Goal: Information Seeking & Learning: Learn about a topic

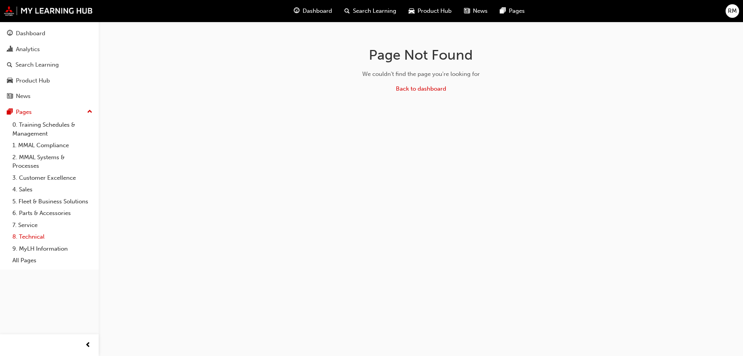
click at [41, 236] on link "8. Technical" at bounding box center [52, 237] width 86 height 12
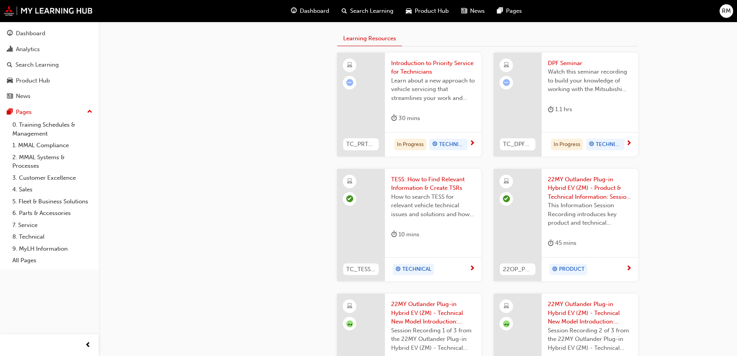
scroll to position [347, 0]
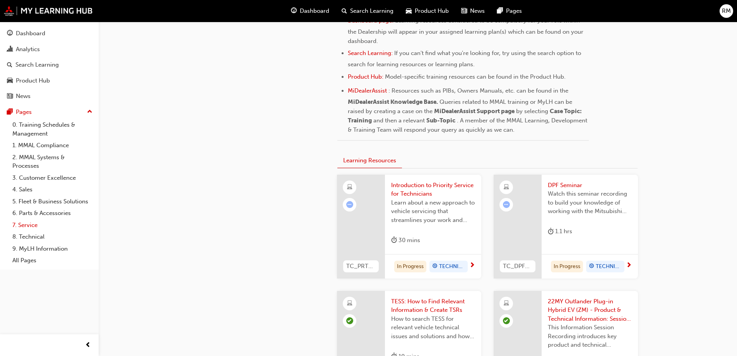
click at [33, 228] on link "7. Service" at bounding box center [52, 225] width 86 height 12
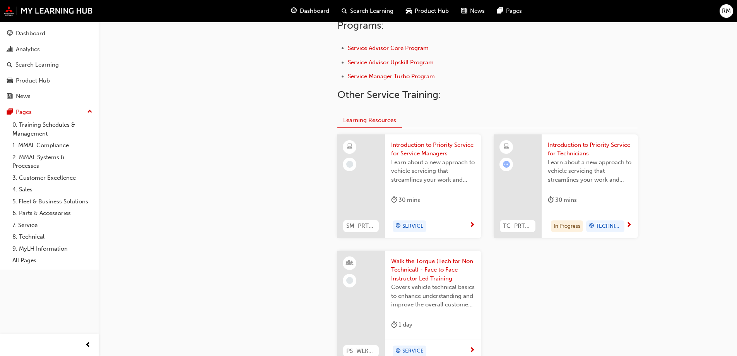
scroll to position [336, 0]
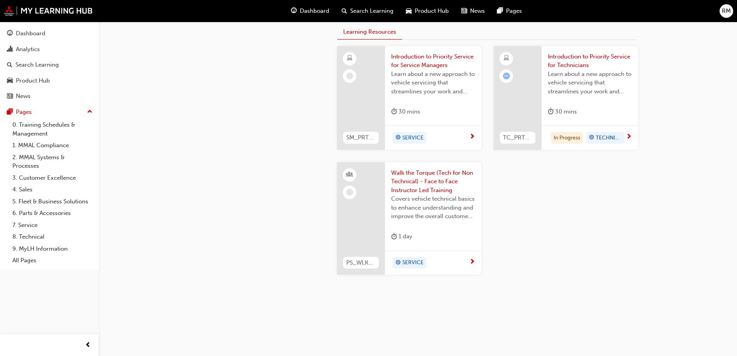
click at [439, 60] on span "Introduction to Priority Service for Service Managers" at bounding box center [433, 60] width 84 height 17
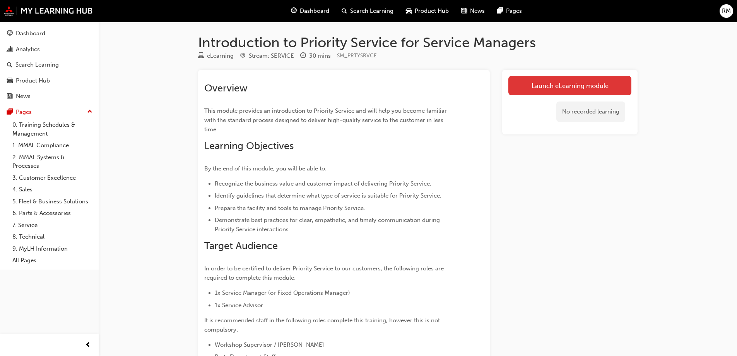
click at [580, 87] on link "Launch eLearning module" at bounding box center [569, 85] width 123 height 19
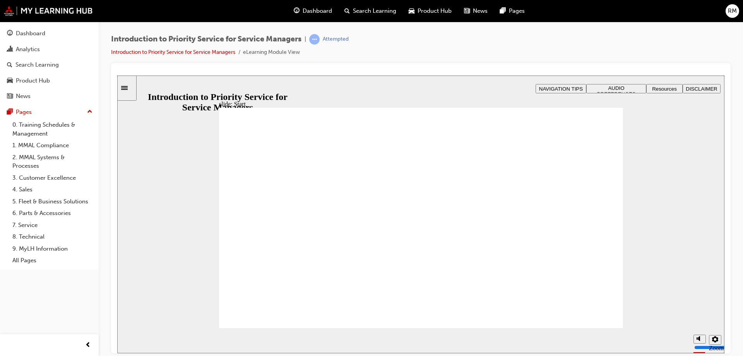
click at [620, 86] on span "AUDIO PREFERENCES" at bounding box center [616, 91] width 39 height 12
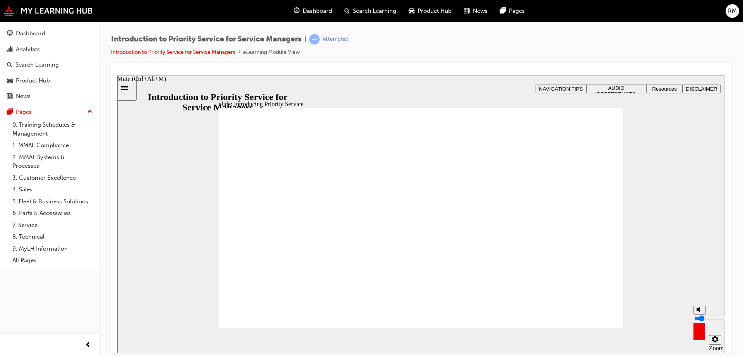
click at [699, 321] on input "volume" at bounding box center [719, 318] width 50 height 6
click at [699, 317] on input "volume" at bounding box center [719, 318] width 50 height 6
click at [699, 318] on input "volume" at bounding box center [719, 318] width 50 height 6
click at [662, 302] on div "slide: Introducing Priority Service Rectangle 1 Rectangle 3 Introducing Priorit…" at bounding box center [420, 213] width 607 height 277
click at [700, 310] on circle "Mute (Ctrl+Alt+M)" at bounding box center [700, 309] width 3 height 3
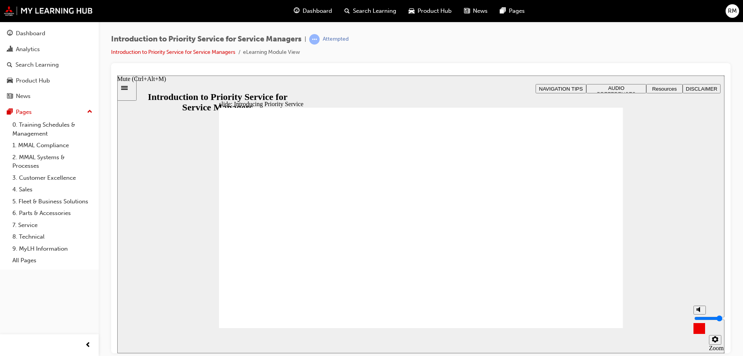
type input "5"
click at [699, 317] on input "volume" at bounding box center [719, 318] width 50 height 6
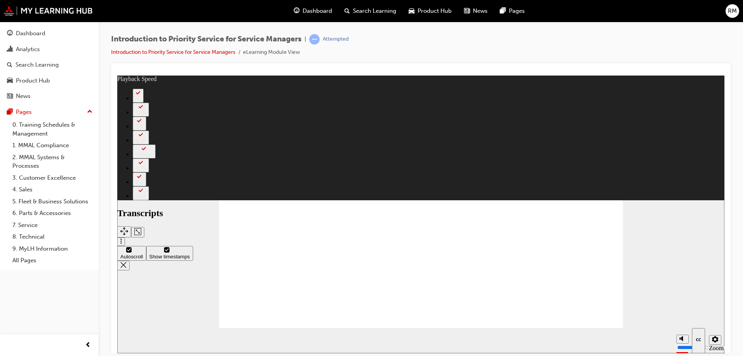
click at [683, 268] on div "slide: Introducing Priority Service Rectangle 2 Rectangle Transcripts playback …" at bounding box center [420, 213] width 607 height 277
type input "127"
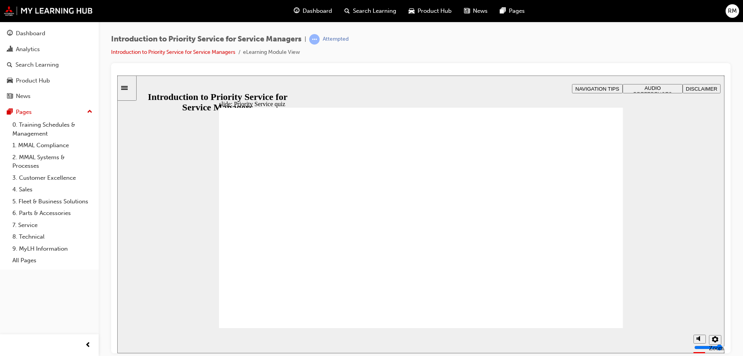
radio input "true"
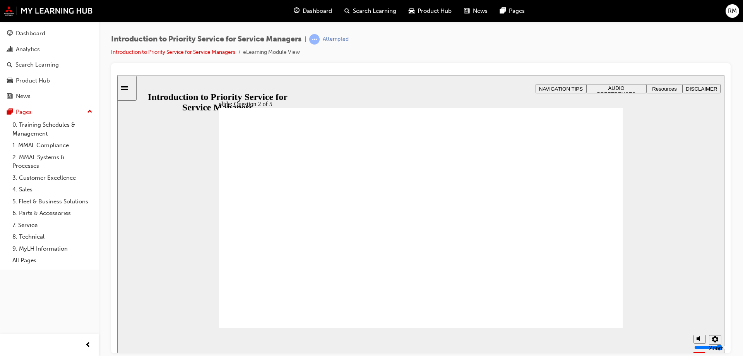
drag, startPoint x: 568, startPoint y: 252, endPoint x: 508, endPoint y: 224, distance: 66.8
drag, startPoint x: 501, startPoint y: 285, endPoint x: 573, endPoint y: 234, distance: 87.2
drag, startPoint x: 409, startPoint y: 277, endPoint x: 411, endPoint y: 229, distance: 48.0
drag, startPoint x: 254, startPoint y: 278, endPoint x: 258, endPoint y: 228, distance: 50.5
drag, startPoint x: 357, startPoint y: 277, endPoint x: 360, endPoint y: 236, distance: 41.1
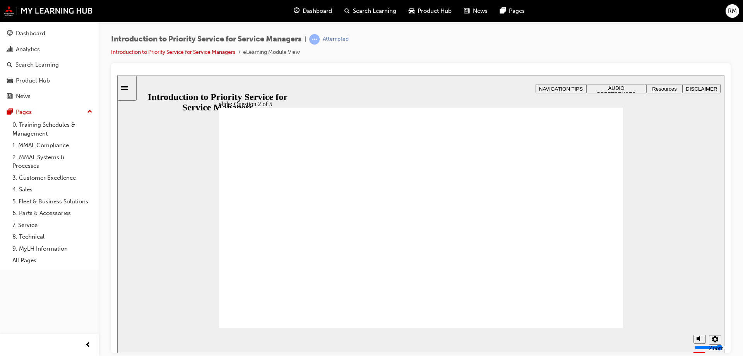
checkbox input "true"
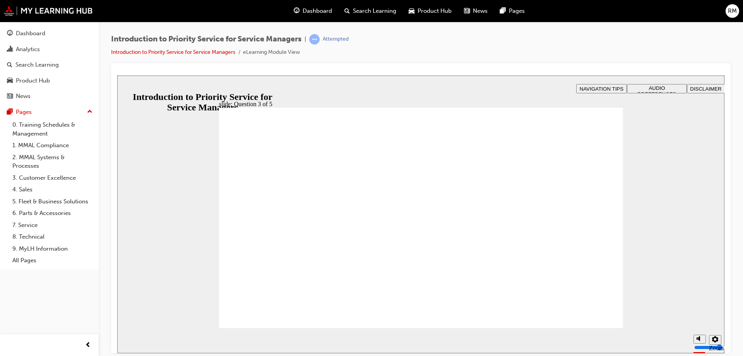
checkbox input "true"
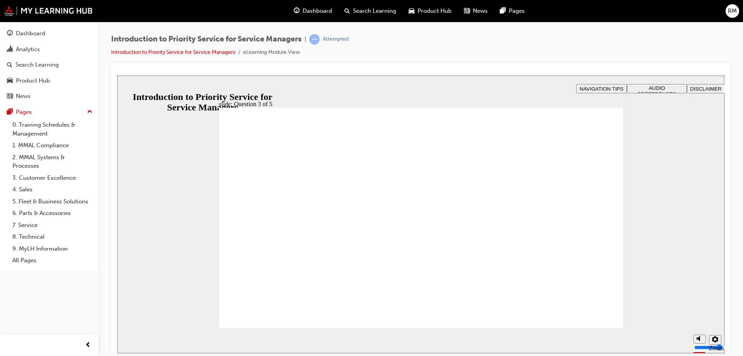
radio input "true"
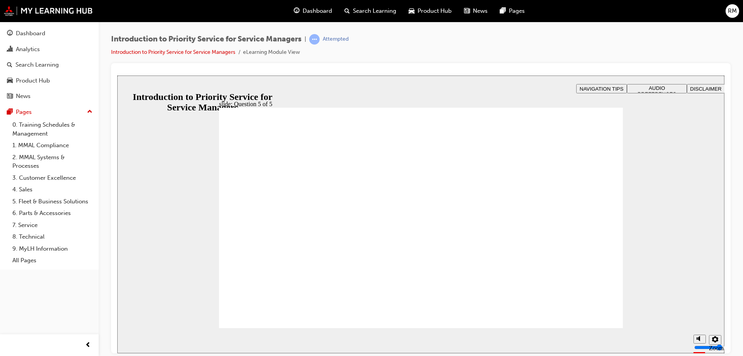
radio input "true"
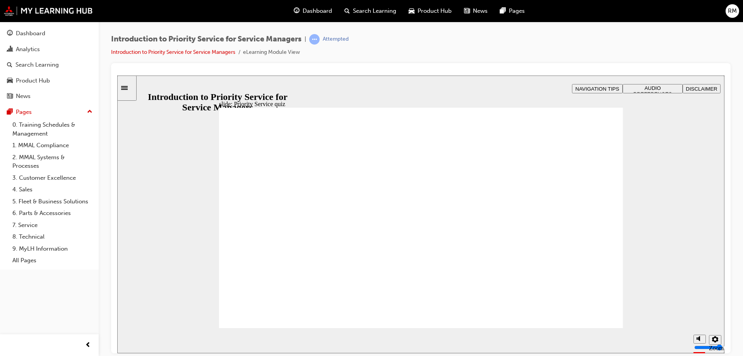
radio input "true"
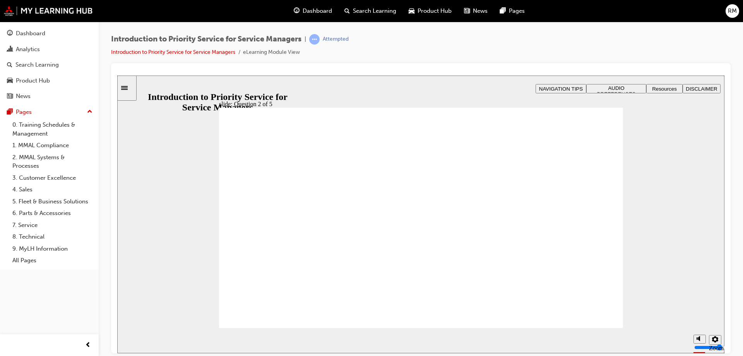
drag, startPoint x: 268, startPoint y: 272, endPoint x: 276, endPoint y: 226, distance: 47.6
drag, startPoint x: 340, startPoint y: 270, endPoint x: 340, endPoint y: 210, distance: 60.7
drag, startPoint x: 432, startPoint y: 279, endPoint x: 426, endPoint y: 223, distance: 55.7
drag, startPoint x: 524, startPoint y: 274, endPoint x: 609, endPoint y: 222, distance: 100.1
drag, startPoint x: 589, startPoint y: 268, endPoint x: 518, endPoint y: 220, distance: 85.7
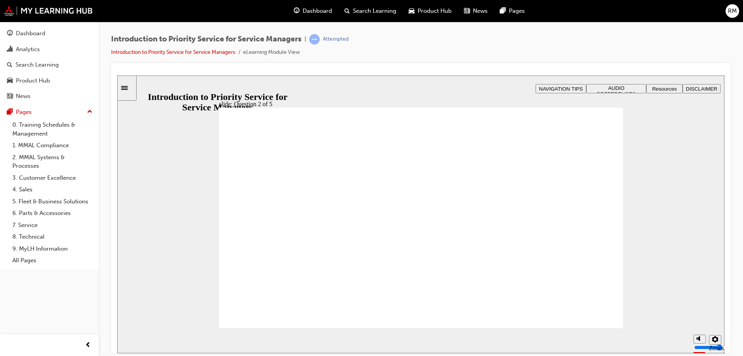
checkbox input "true"
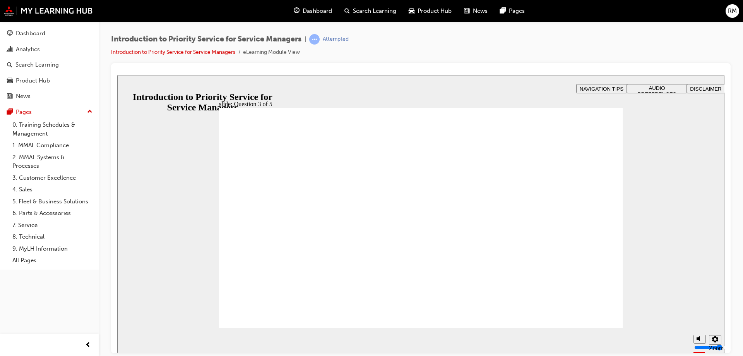
checkbox input "true"
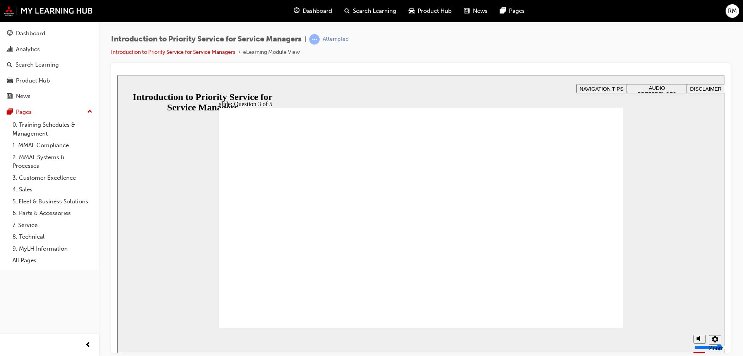
radio input "true"
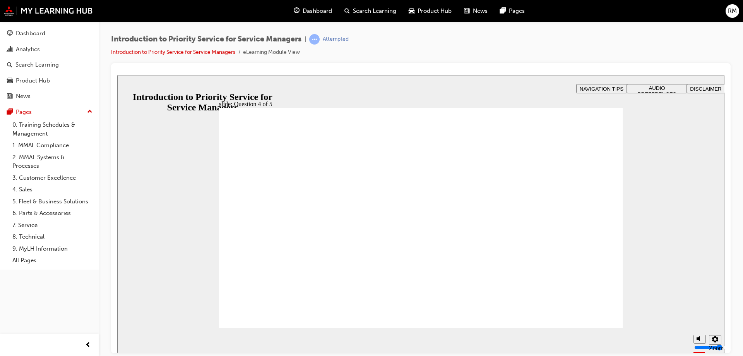
radio input "true"
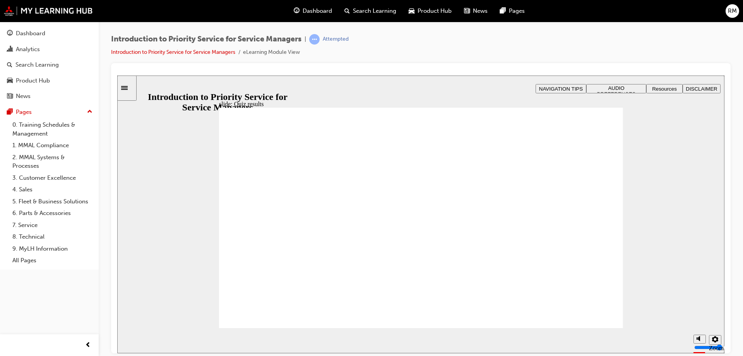
radio input "true"
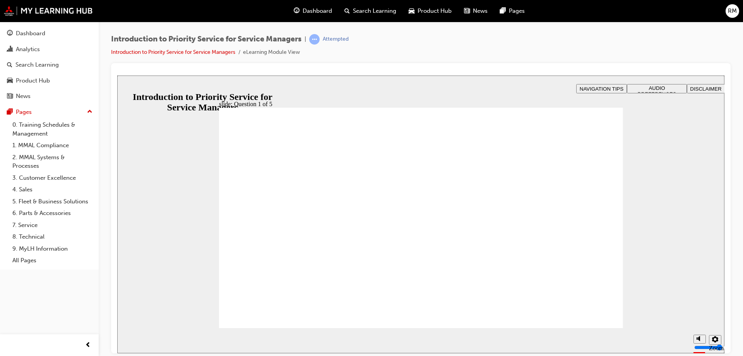
drag, startPoint x: 349, startPoint y: 279, endPoint x: 267, endPoint y: 224, distance: 98.5
drag, startPoint x: 260, startPoint y: 269, endPoint x: 350, endPoint y: 217, distance: 104.2
drag, startPoint x: 413, startPoint y: 272, endPoint x: 417, endPoint y: 224, distance: 48.1
drag, startPoint x: 502, startPoint y: 274, endPoint x: 585, endPoint y: 225, distance: 95.6
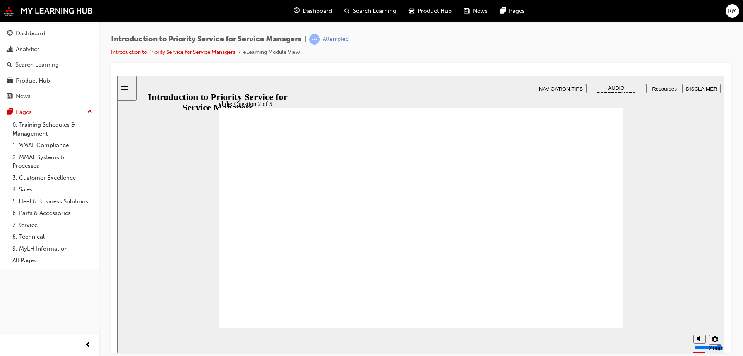
drag, startPoint x: 560, startPoint y: 255, endPoint x: 510, endPoint y: 225, distance: 58.6
checkbox input "true"
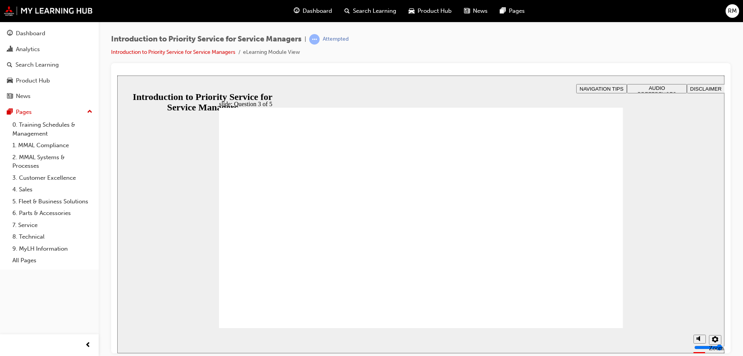
checkbox input "true"
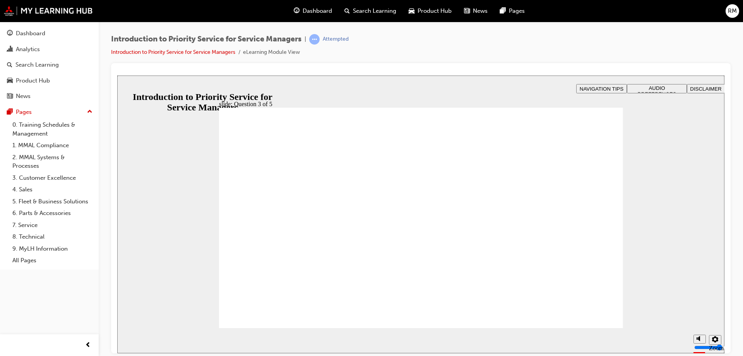
radio input "true"
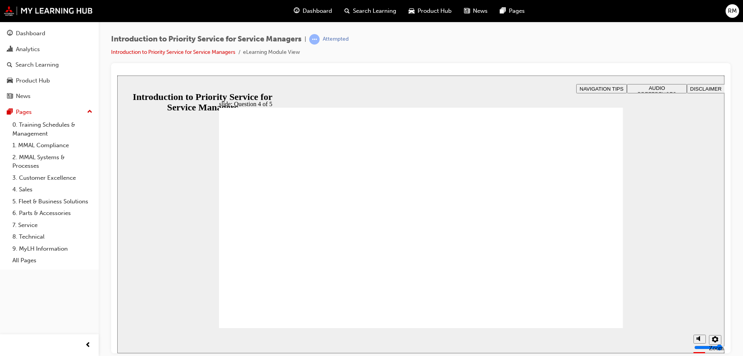
radio input "true"
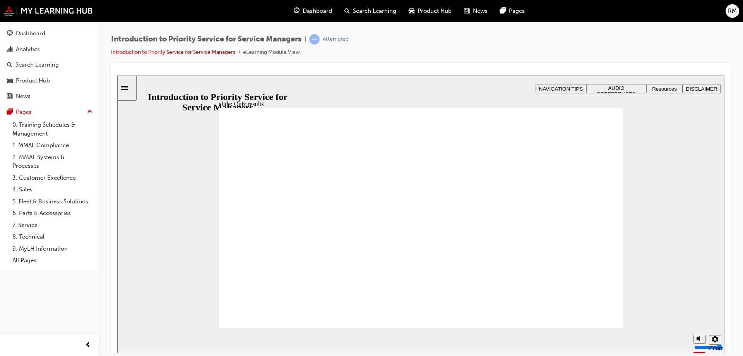
radio input "true"
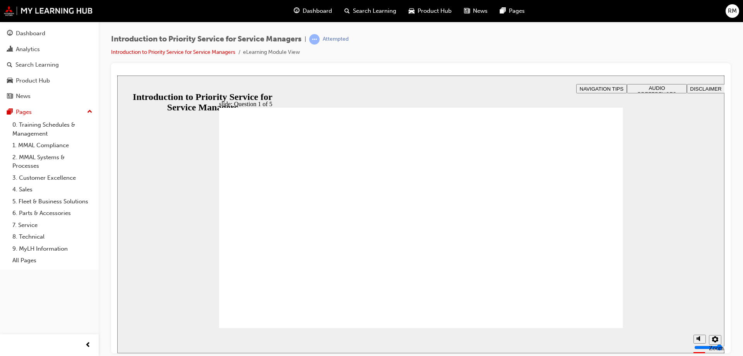
drag, startPoint x: 335, startPoint y: 277, endPoint x: 253, endPoint y: 228, distance: 96.3
drag, startPoint x: 271, startPoint y: 270, endPoint x: 442, endPoint y: 227, distance: 176.8
drag, startPoint x: 434, startPoint y: 282, endPoint x: 358, endPoint y: 232, distance: 91.1
drag, startPoint x: 533, startPoint y: 264, endPoint x: 582, endPoint y: 221, distance: 65.6
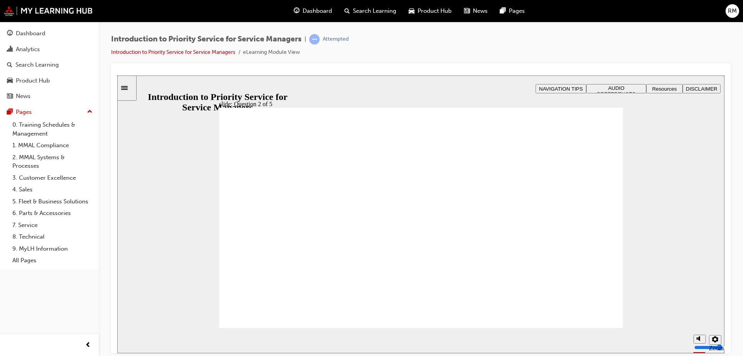
drag, startPoint x: 578, startPoint y: 274, endPoint x: 503, endPoint y: 233, distance: 85.0
checkbox input "true"
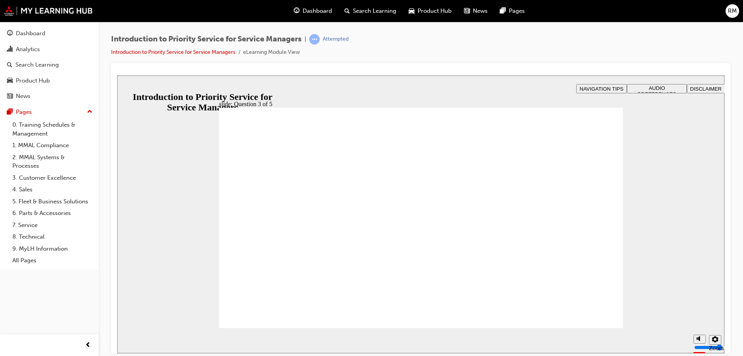
checkbox input "true"
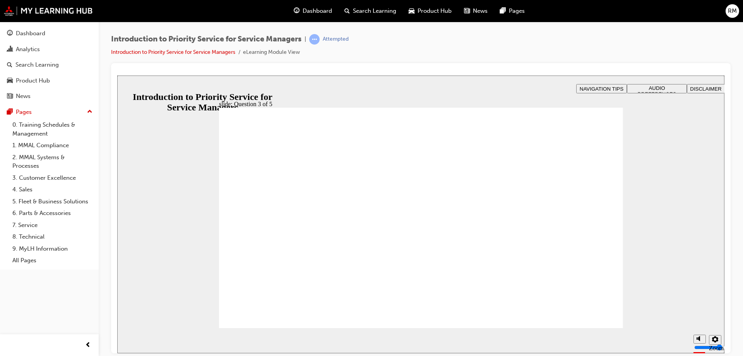
radio input "true"
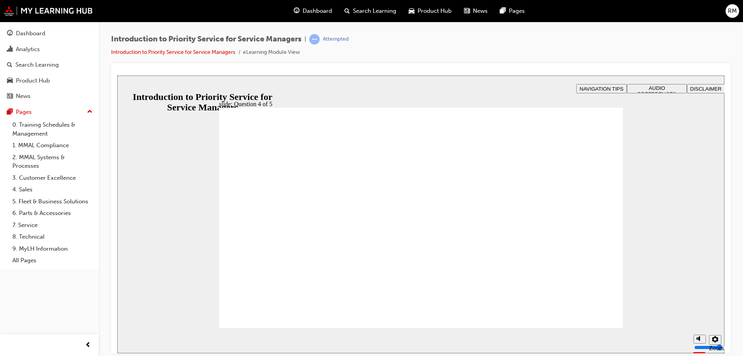
radio input "true"
drag, startPoint x: 446, startPoint y: 278, endPoint x: 433, endPoint y: 273, distance: 13.5
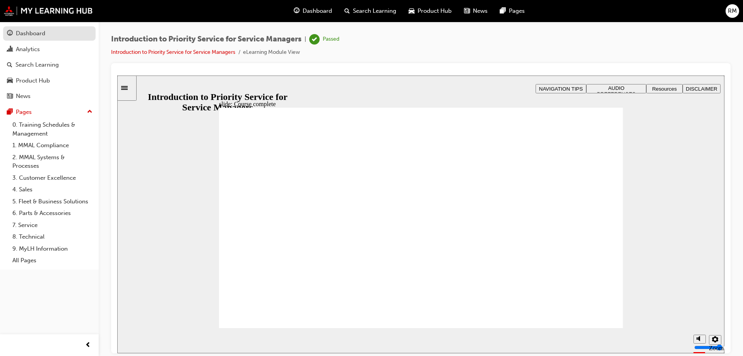
click at [35, 34] on div "Dashboard" at bounding box center [30, 33] width 29 height 9
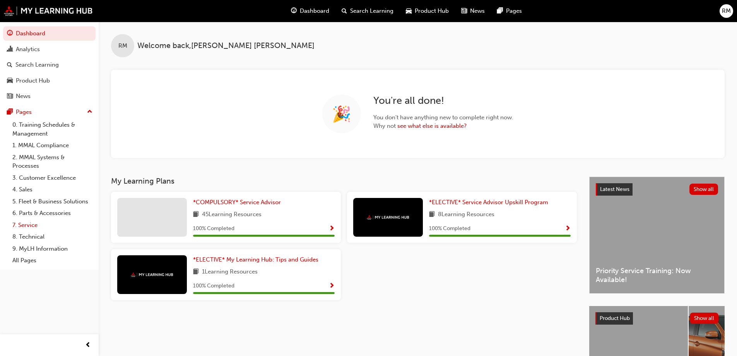
click at [25, 222] on link "7. Service" at bounding box center [52, 225] width 86 height 12
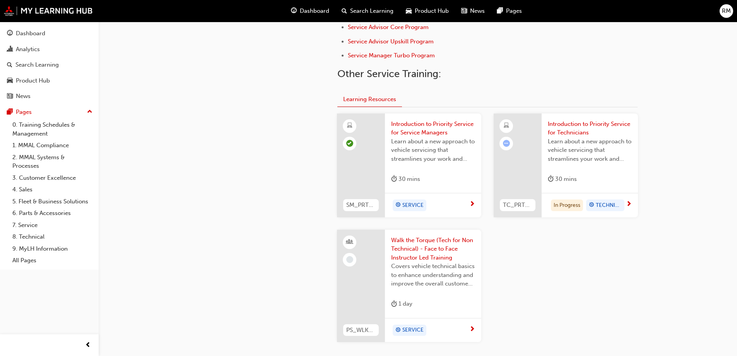
scroll to position [310, 0]
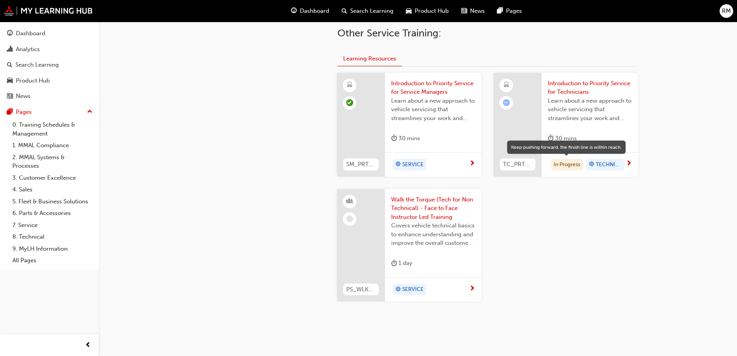
click at [572, 165] on div "In Progress" at bounding box center [567, 165] width 32 height 12
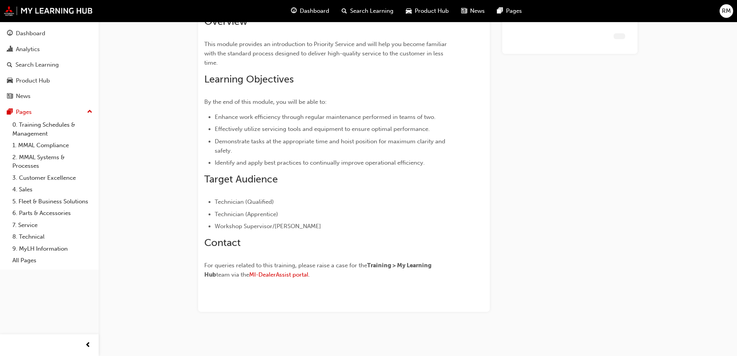
scroll to position [67, 0]
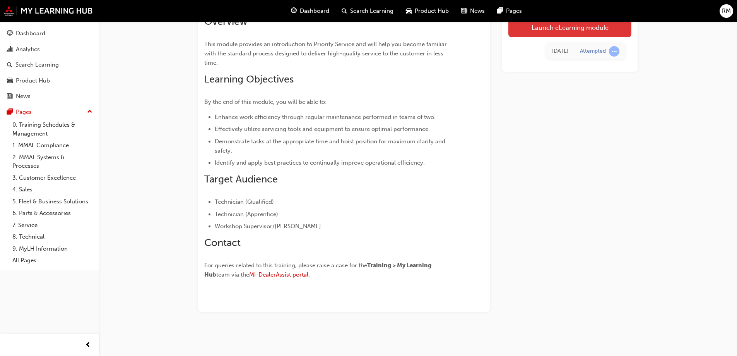
click at [564, 32] on link "Launch eLearning module" at bounding box center [569, 27] width 123 height 19
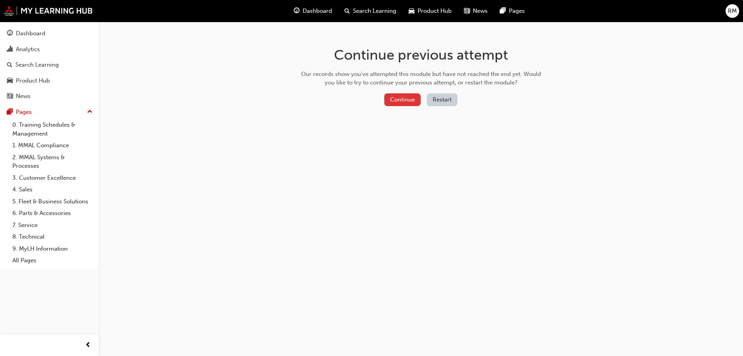
click at [404, 101] on button "Continue" at bounding box center [402, 99] width 36 height 13
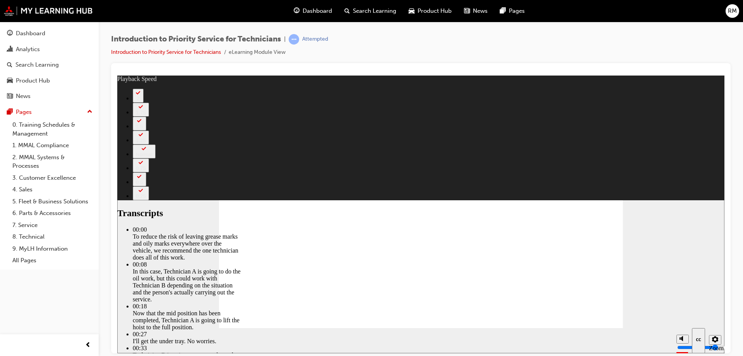
type input "511"
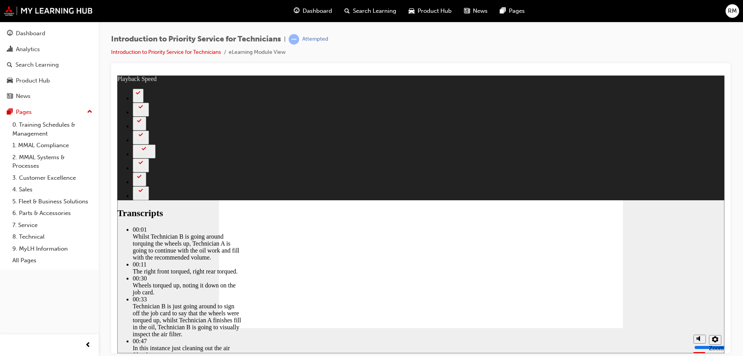
type input "406"
